Goal: Task Accomplishment & Management: Complete application form

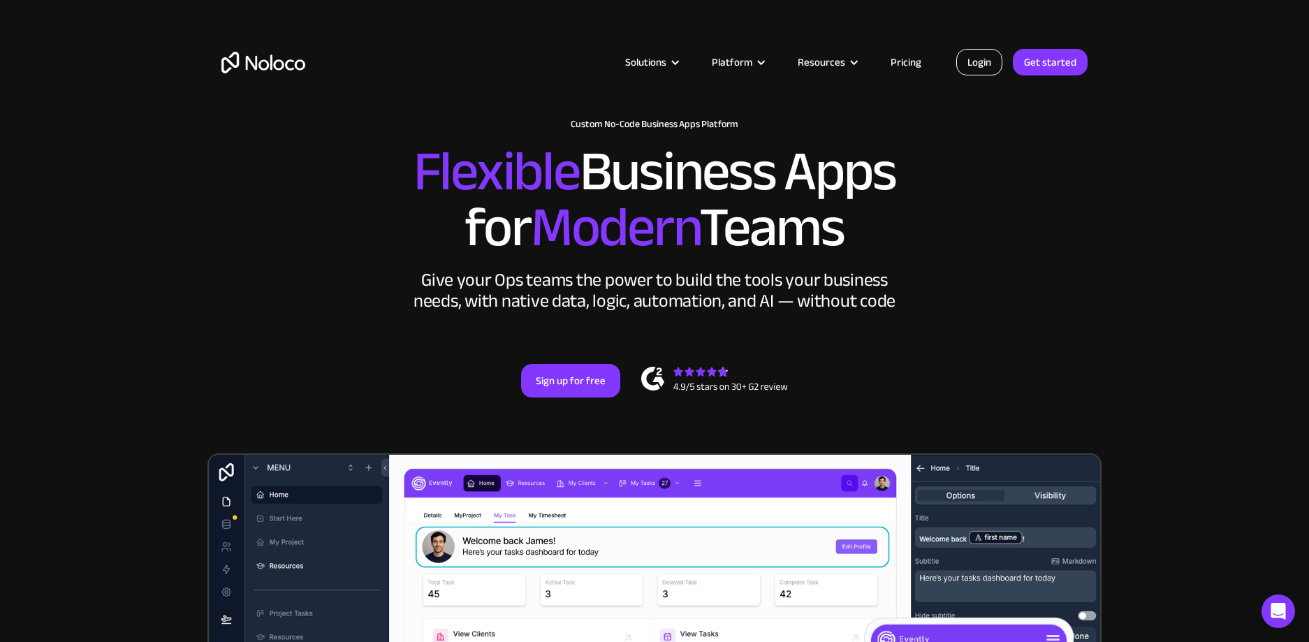
click at [985, 69] on link "Login" at bounding box center [979, 62] width 46 height 27
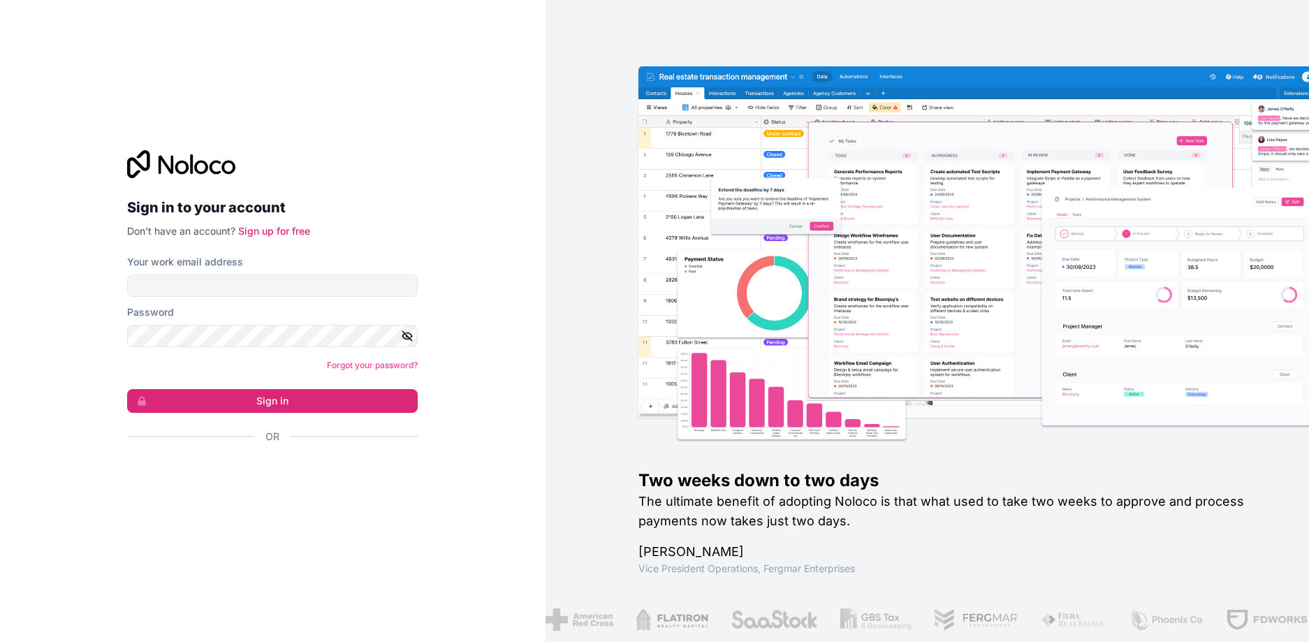
click at [142, 230] on span "Don't have an account?" at bounding box center [181, 231] width 108 height 12
click at [200, 287] on input "Your work email address" at bounding box center [272, 285] width 290 height 22
drag, startPoint x: 42, startPoint y: 398, endPoint x: 162, endPoint y: 443, distance: 128.4
click at [45, 399] on div "Sign in to your account Don't have an account? Sign up for free Your work email…" at bounding box center [272, 321] width 545 height 642
